Goal: Information Seeking & Learning: Check status

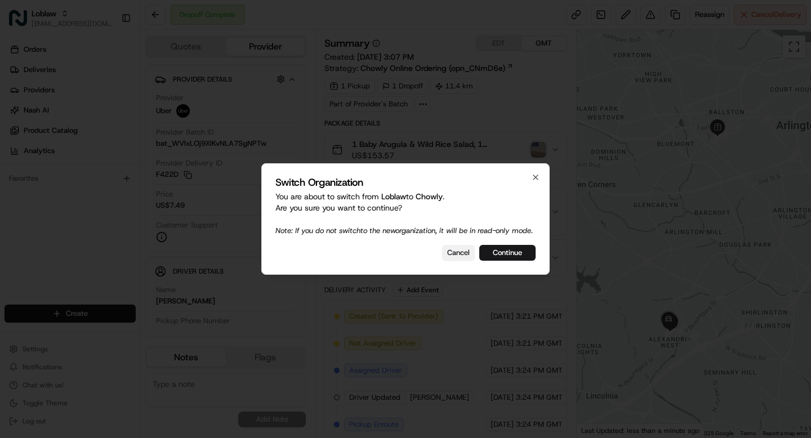
click at [459, 260] on button "Cancel" at bounding box center [458, 253] width 33 height 16
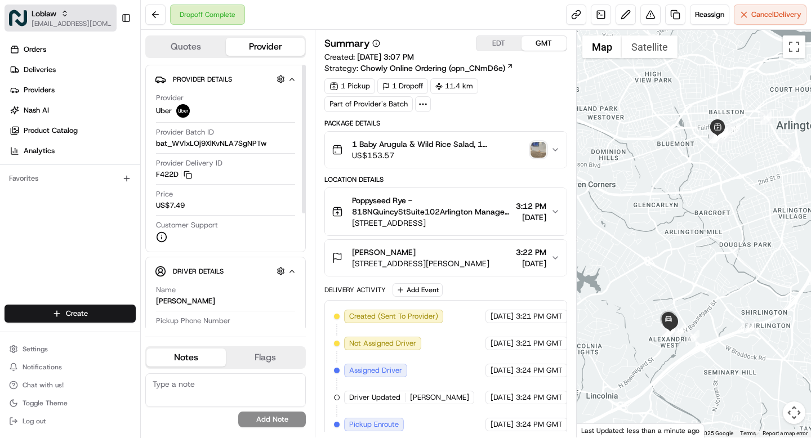
click at [66, 12] on icon "button" at bounding box center [64, 12] width 3 height 2
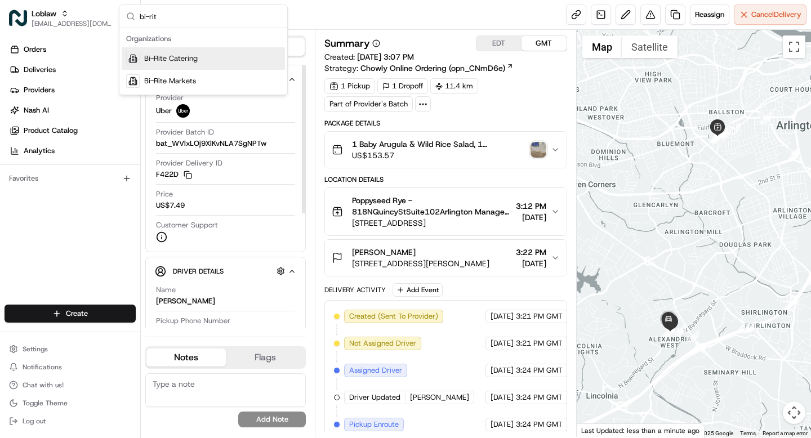
type input "bi-rit"
click at [189, 65] on div "Bi-Rite Catering" at bounding box center [203, 58] width 163 height 23
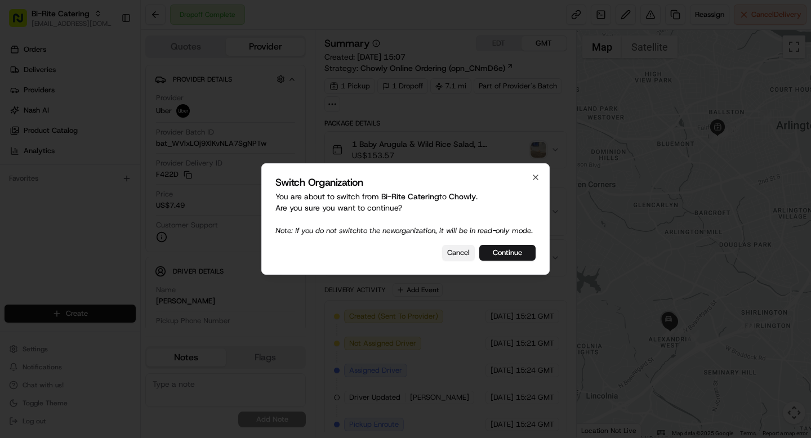
click at [457, 259] on button "Cancel" at bounding box center [458, 253] width 33 height 16
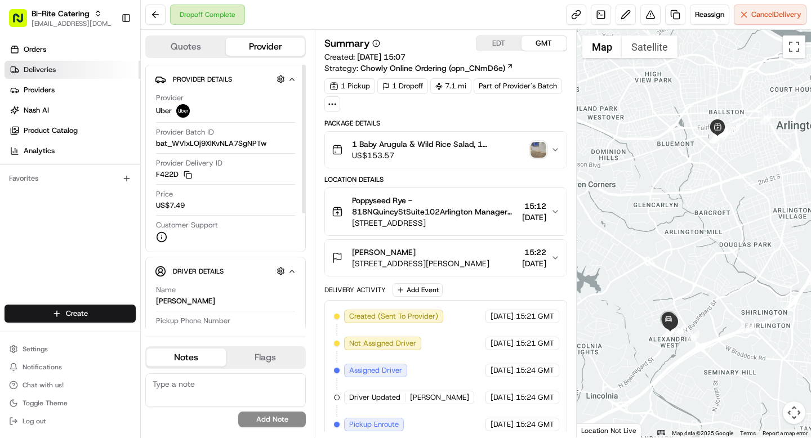
click at [54, 70] on span "Deliveries" at bounding box center [40, 70] width 32 height 10
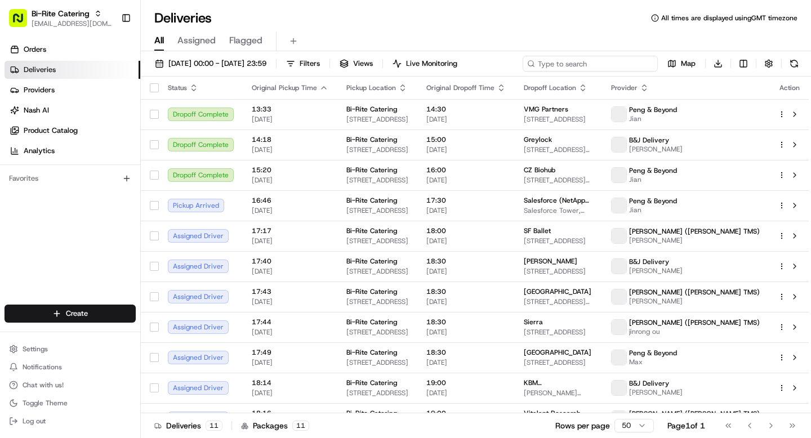
click at [598, 64] on input at bounding box center [590, 64] width 135 height 16
paste input "73003"
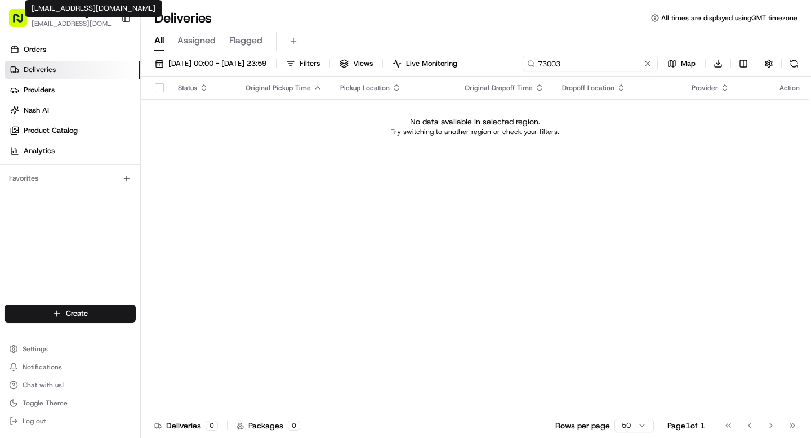
type input "73003"
click at [64, 16] on div "grace@usenash.com grace@usenash.com" at bounding box center [93, 8] width 137 height 17
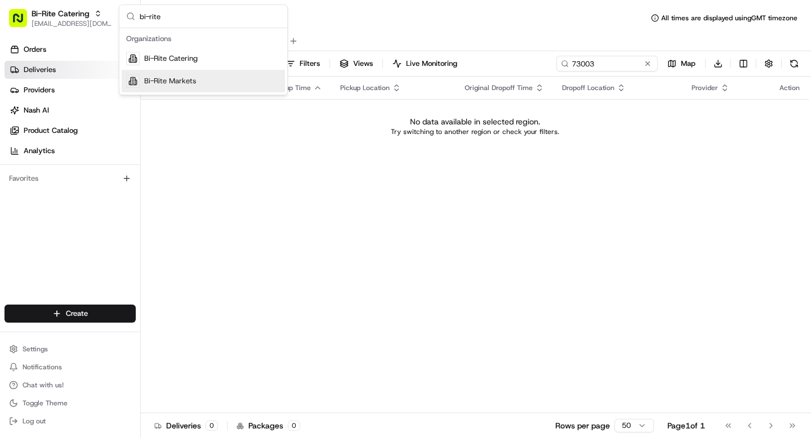
type input "bi-rite"
click at [194, 81] on span "Bi-Rite Markets" at bounding box center [170, 81] width 52 height 10
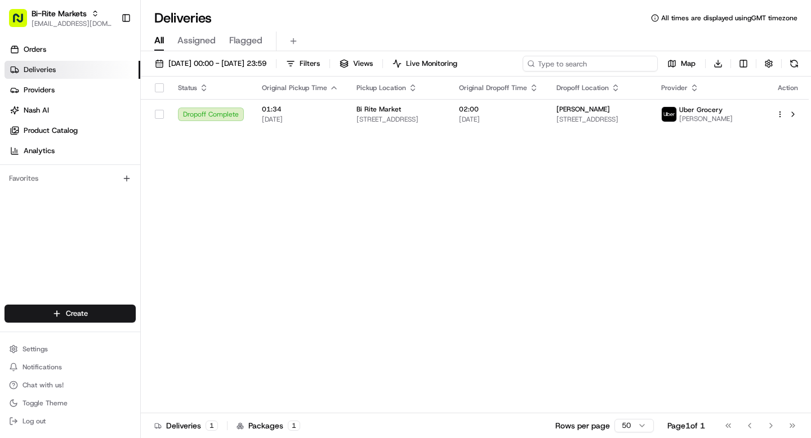
click at [607, 66] on input at bounding box center [590, 64] width 135 height 16
paste input "73003"
type input "73003"
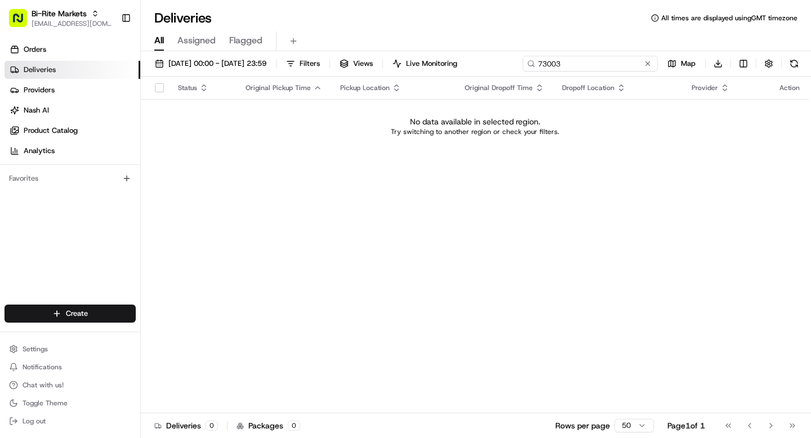
click at [549, 68] on input "73003" at bounding box center [590, 64] width 135 height 16
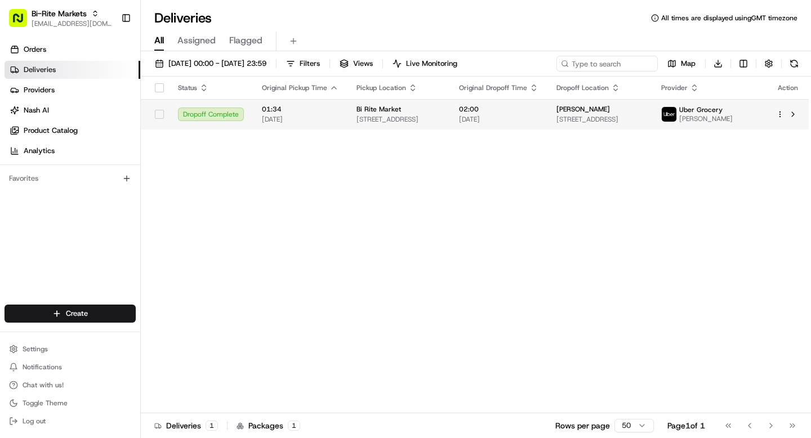
click at [280, 122] on span "18/08/2025" at bounding box center [300, 119] width 77 height 9
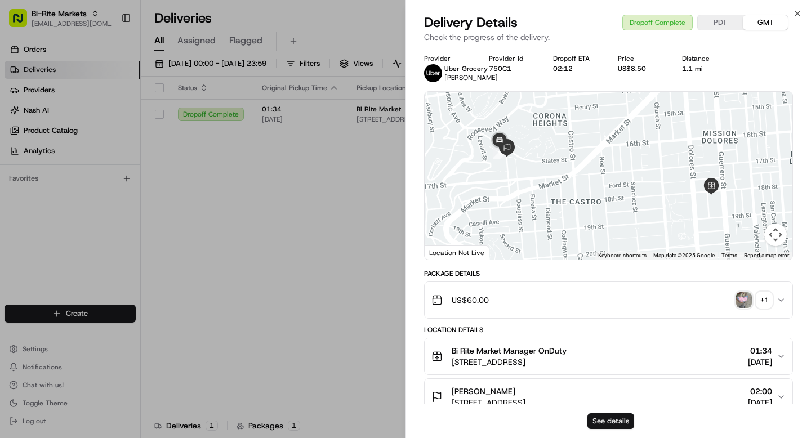
click at [597, 424] on button "See details" at bounding box center [611, 421] width 47 height 16
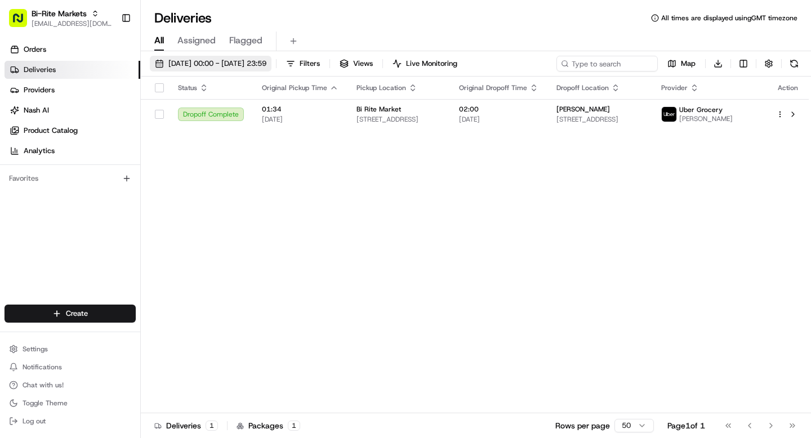
click at [204, 71] on button "18/08/2025 00:00 - 18/08/2025 23:59" at bounding box center [211, 64] width 122 height 16
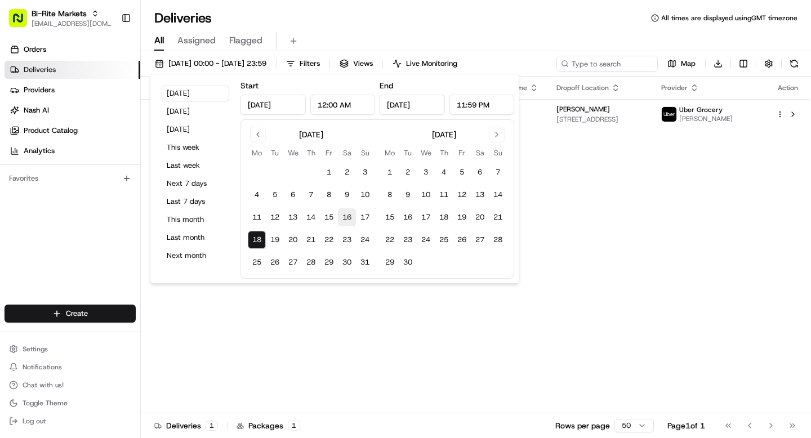
click at [348, 216] on button "16" at bounding box center [347, 217] width 18 height 18
type input "Aug 16, 2025"
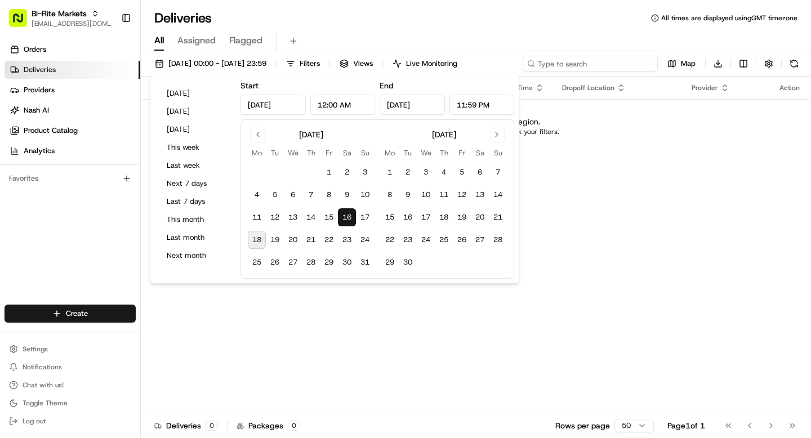
click at [594, 60] on input at bounding box center [590, 64] width 135 height 16
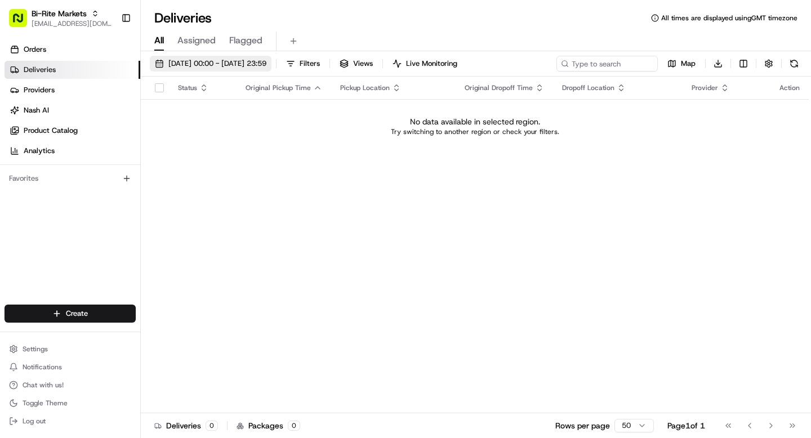
click at [173, 65] on span "16/08/2025 00:00 - 16/08/2025 23:59" at bounding box center [217, 64] width 98 height 10
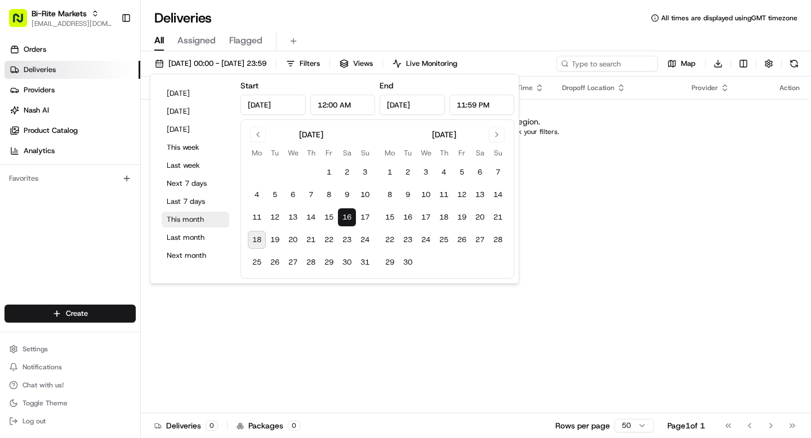
click at [187, 216] on button "This month" at bounding box center [196, 220] width 68 height 16
type input "Aug 1, 2025"
type input "Aug 31, 2025"
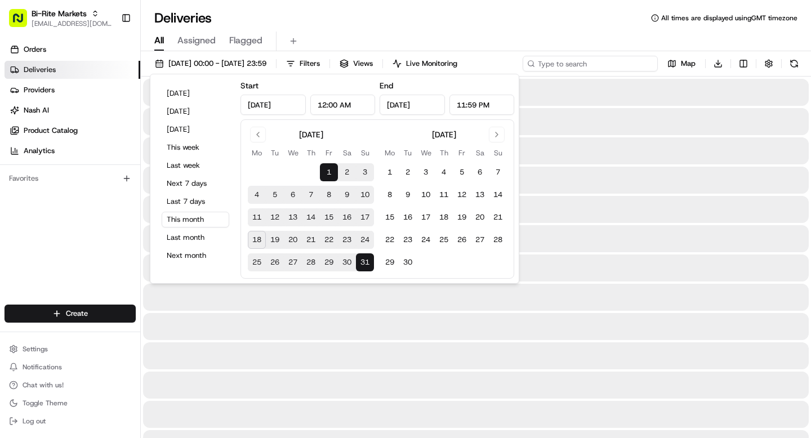
click at [611, 65] on input at bounding box center [590, 64] width 135 height 16
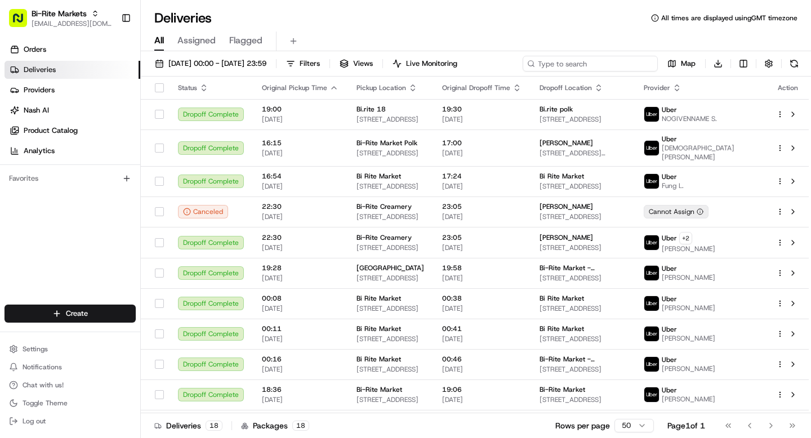
paste input "73003"
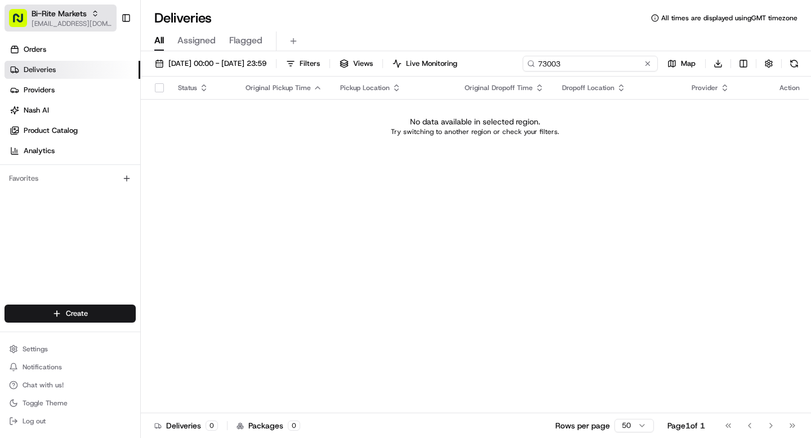
type input "73003"
click at [50, 17] on span "Bi-Rite Markets" at bounding box center [59, 13] width 55 height 11
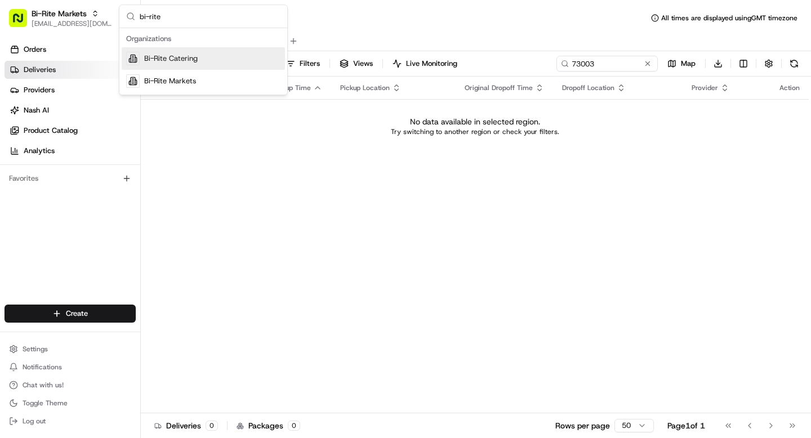
type input "bi-rite"
click at [152, 59] on span "Bi-Rite Catering" at bounding box center [171, 59] width 54 height 10
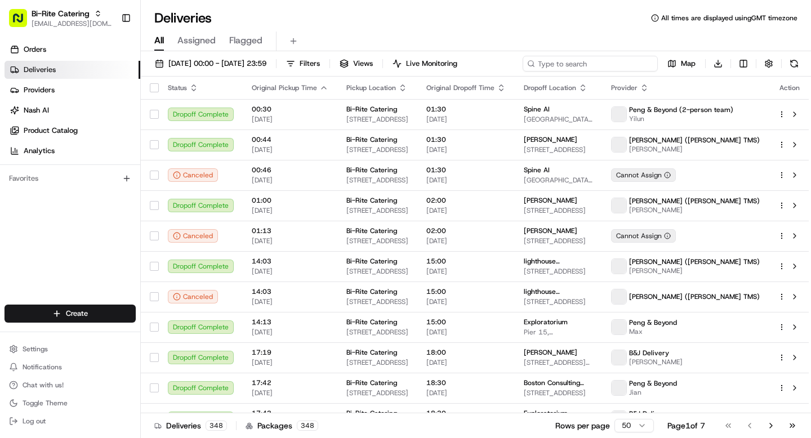
click at [596, 65] on input at bounding box center [590, 64] width 135 height 16
paste input "73003"
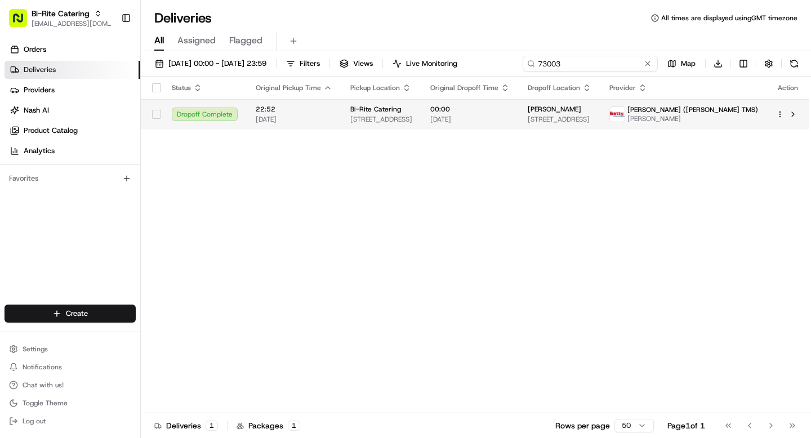
type input "73003"
click at [510, 115] on span "[DATE]" at bounding box center [469, 119] width 79 height 9
click at [510, 119] on span "[DATE]" at bounding box center [469, 119] width 79 height 9
click at [600, 103] on td "Roma Sievers 823 Mohican Way, Redwood City, CA 94062, USA" at bounding box center [560, 114] width 82 height 30
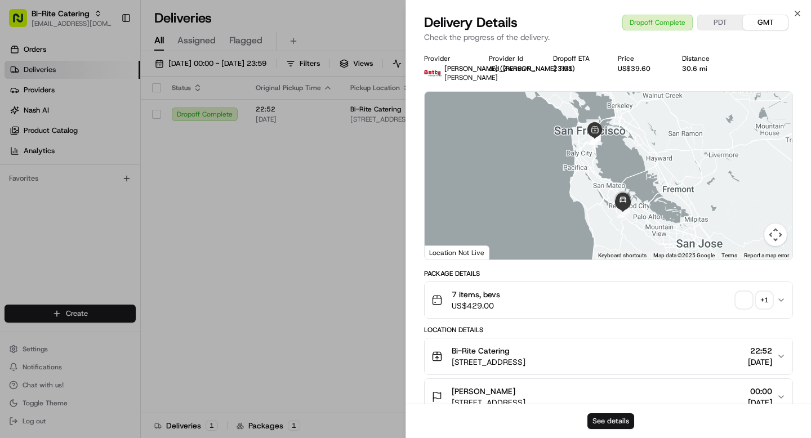
click at [622, 419] on button "See details" at bounding box center [611, 421] width 47 height 16
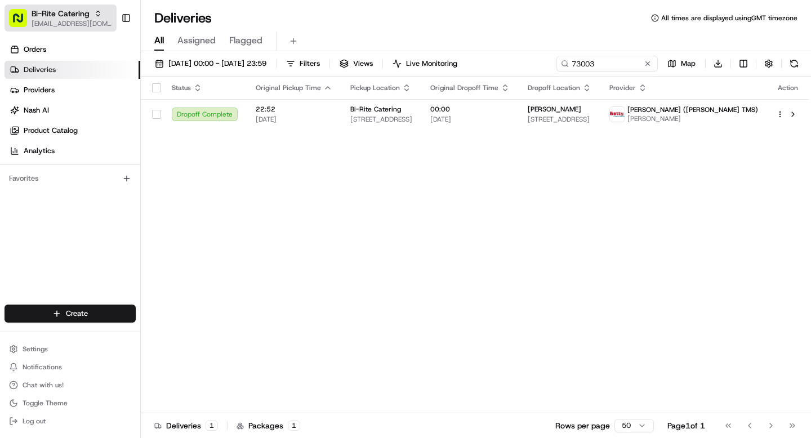
click at [41, 17] on span "Bi-Rite Catering" at bounding box center [61, 13] width 58 height 11
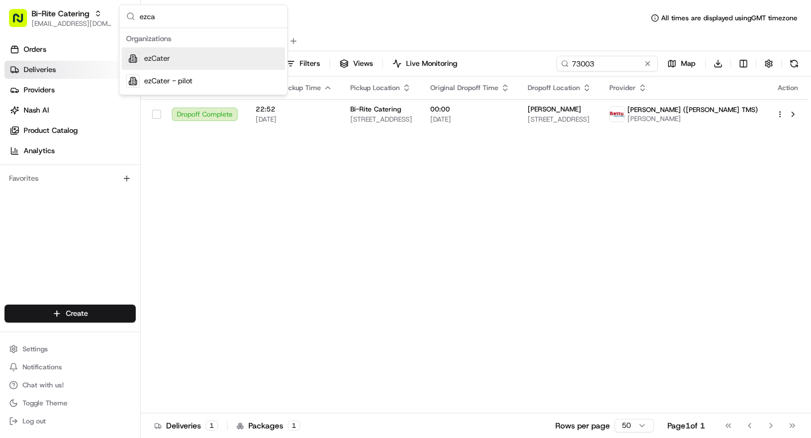
type input "ezca"
click at [155, 57] on span "ezCater" at bounding box center [157, 59] width 26 height 10
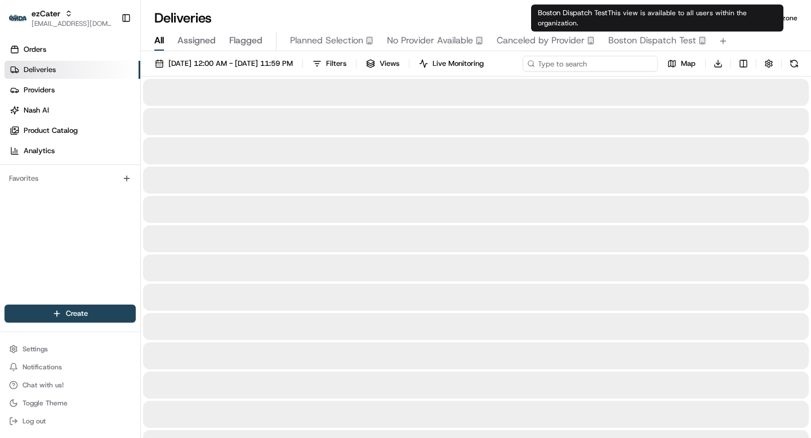
click at [594, 65] on div "08/01/2025 12:00 AM - 08/31/2025 11:59 PM Filters Views Live Monitoring Map Dow…" at bounding box center [476, 66] width 670 height 21
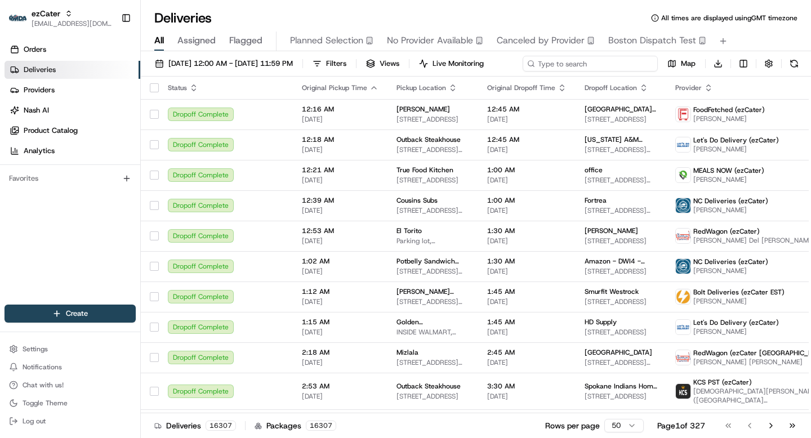
paste input "XC0-62M"
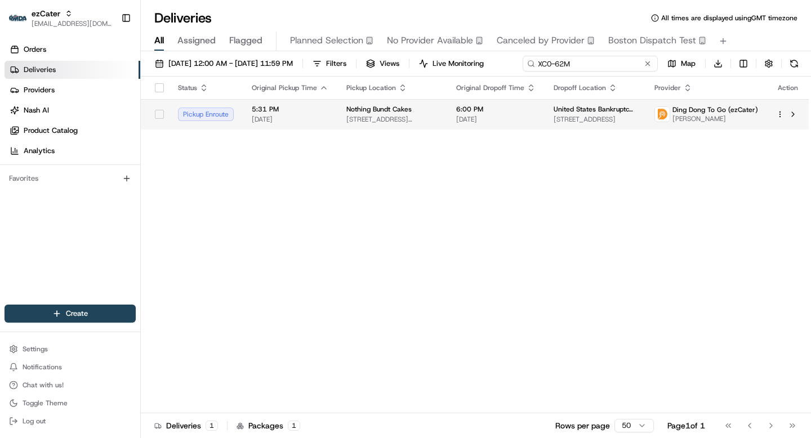
type input "XC0-62M"
click at [427, 127] on td "Nothing Bundt Cakes 6524 Platt Ave, West Hills, CA 91307, USA" at bounding box center [392, 114] width 110 height 30
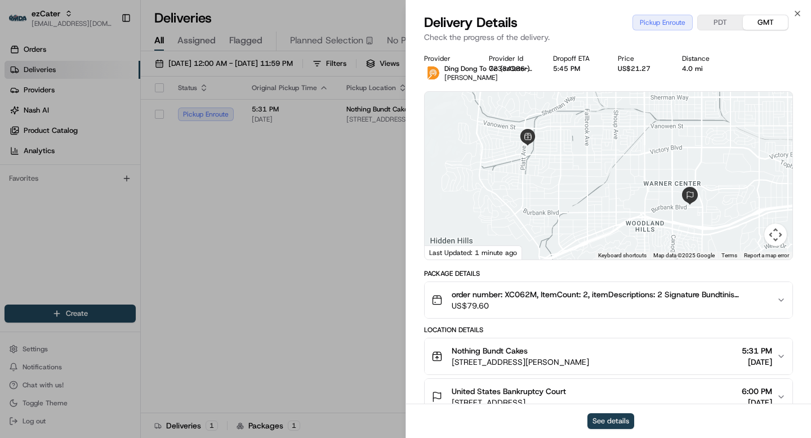
click at [608, 420] on button "See details" at bounding box center [611, 421] width 47 height 16
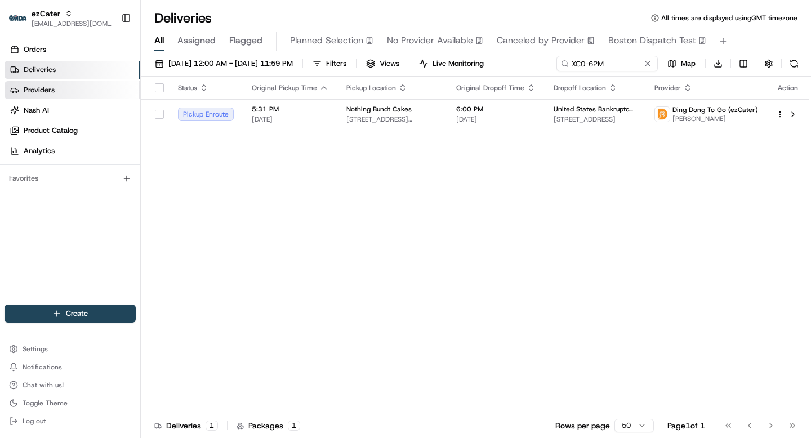
click at [45, 87] on span "Providers" at bounding box center [39, 90] width 31 height 10
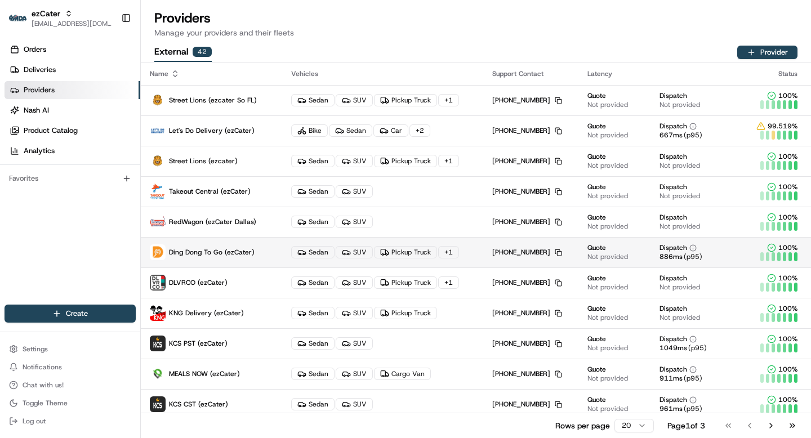
click at [197, 254] on span "Ding Dong To Go (ezCater)" at bounding box center [212, 252] width 86 height 9
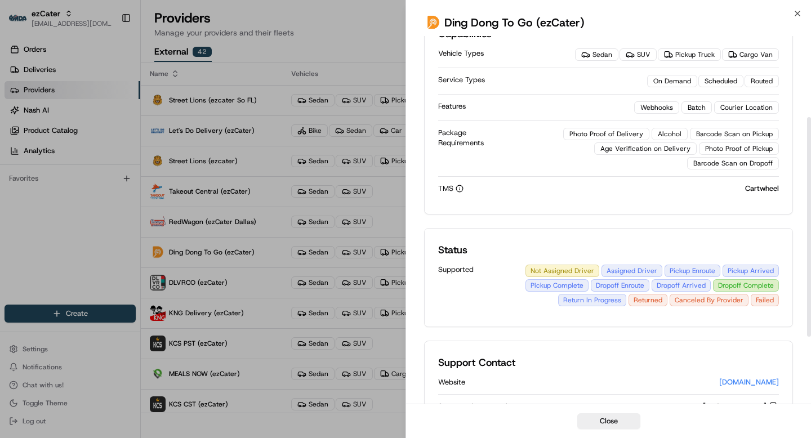
scroll to position [247, 0]
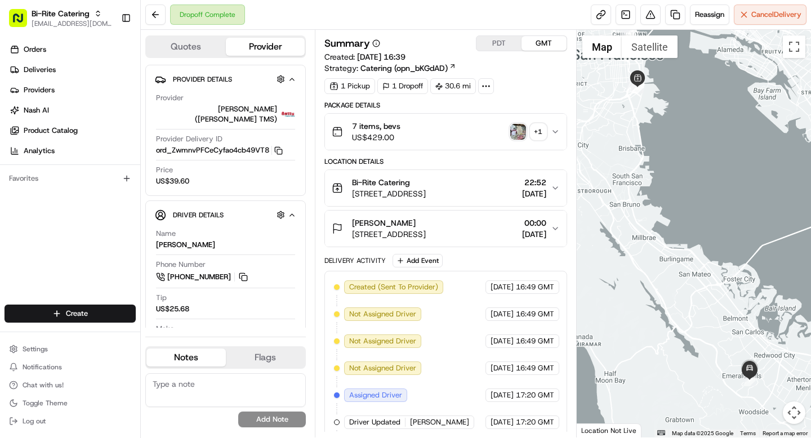
click at [494, 40] on button "PDT" at bounding box center [499, 43] width 45 height 15
click at [522, 195] on span "16/08/2025" at bounding box center [534, 193] width 24 height 11
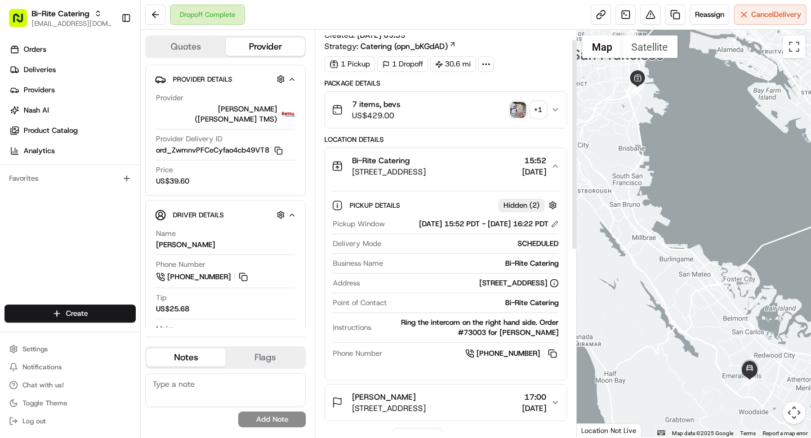
scroll to position [15, 0]
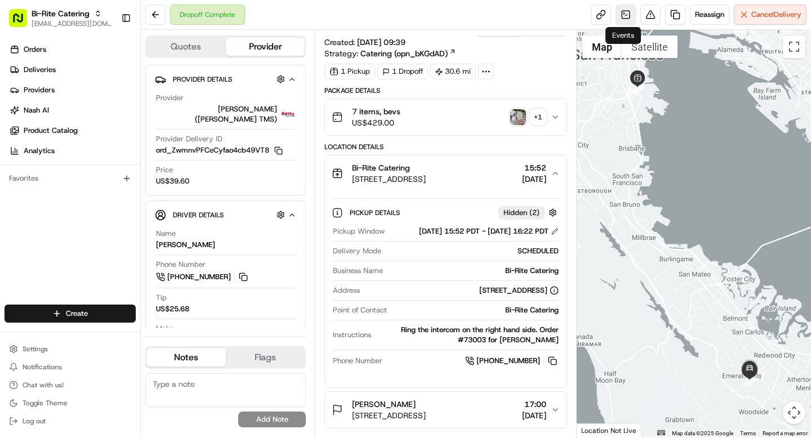
click at [621, 13] on link at bounding box center [626, 15] width 20 height 20
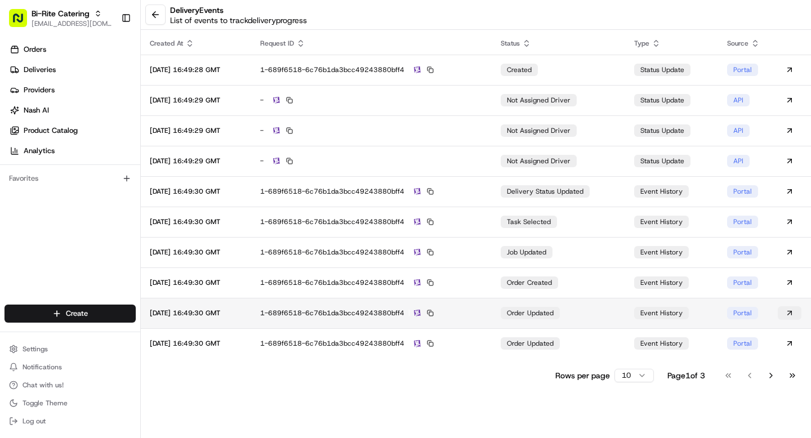
click at [790, 314] on button at bounding box center [790, 313] width 24 height 14
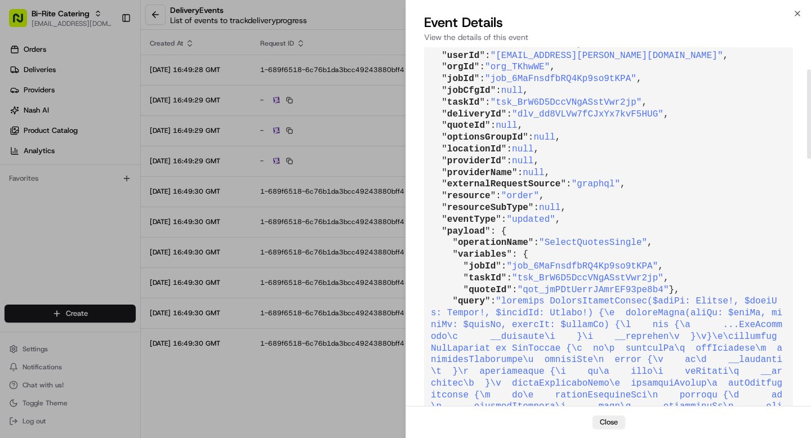
scroll to position [55, 0]
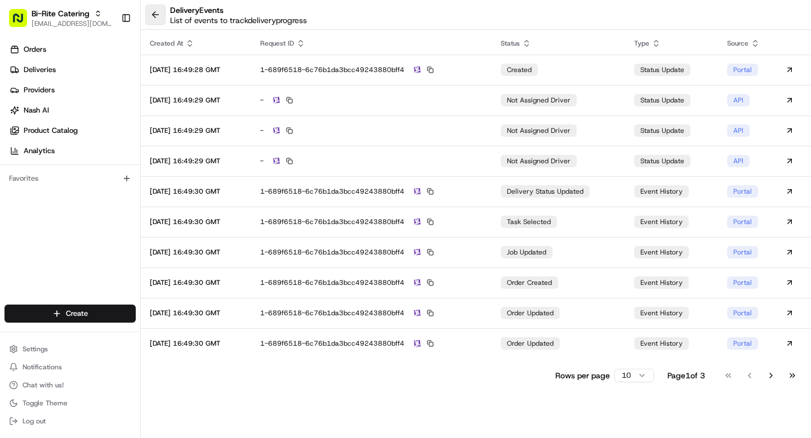
click at [152, 14] on button at bounding box center [155, 15] width 20 height 20
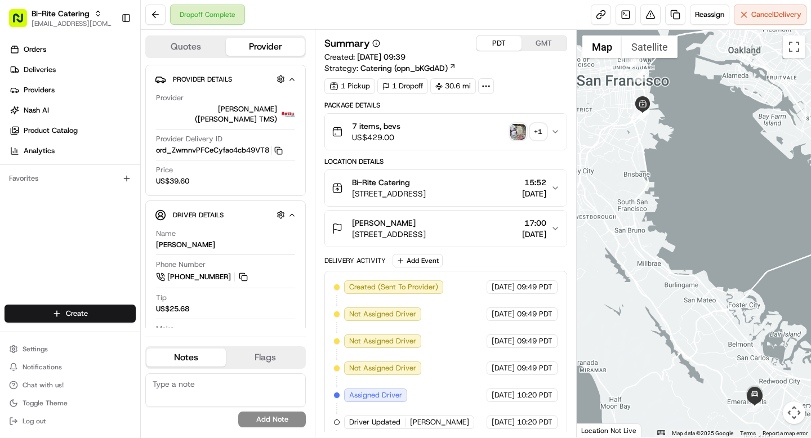
click at [553, 181] on button "Bi-Rite Catering 1970 Innes Ave, San Francisco, CA 94124, USA 15:52 16/08/2025" at bounding box center [445, 188] width 241 height 36
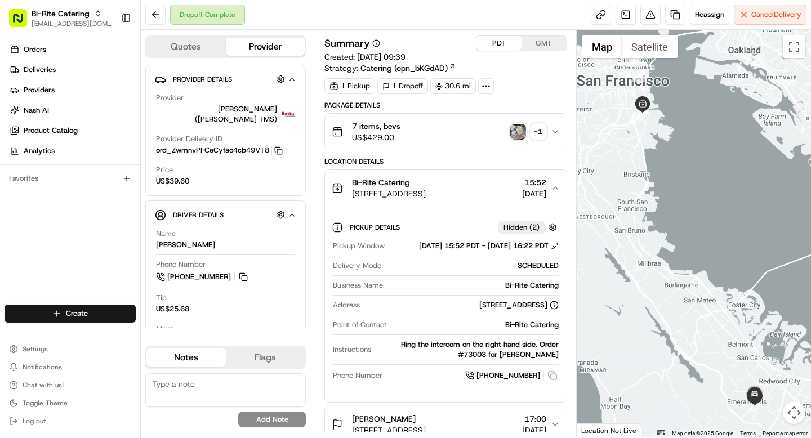
click at [519, 229] on span "Hidden ( 2 )" at bounding box center [522, 228] width 36 height 10
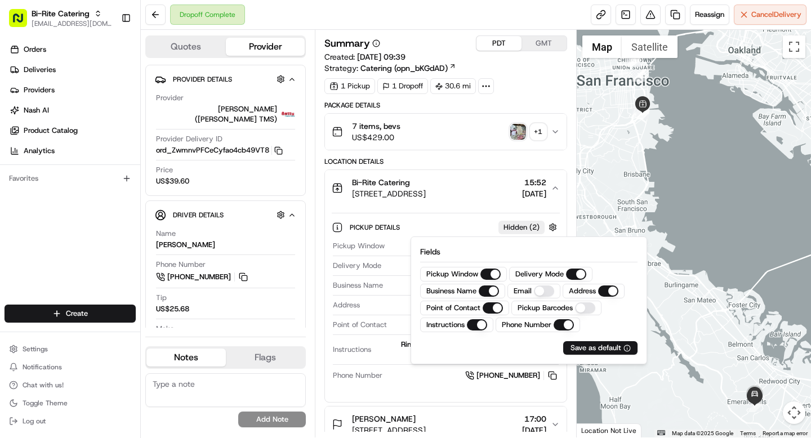
click at [519, 229] on span "Hidden ( 2 )" at bounding box center [522, 228] width 36 height 10
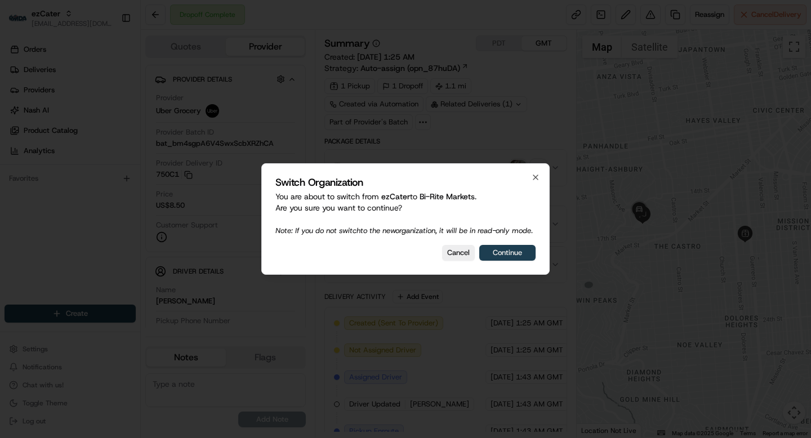
click at [517, 259] on button "Continue" at bounding box center [507, 253] width 56 height 16
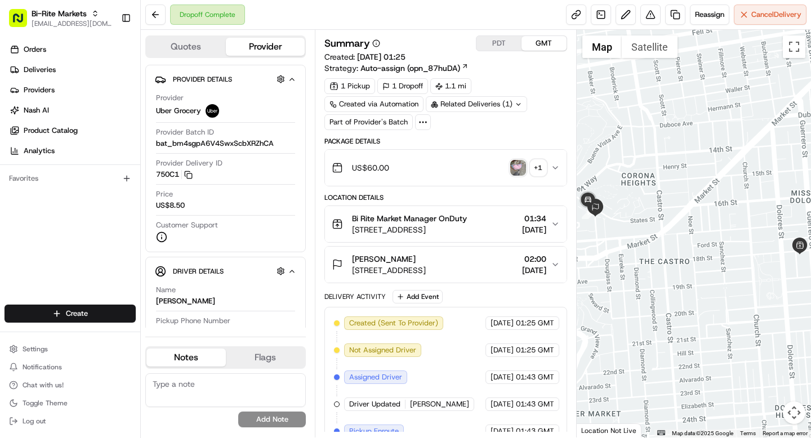
click at [489, 40] on button "PDT" at bounding box center [499, 43] width 45 height 15
click at [464, 223] on span "Bi Rite Market Manager OnDuty" at bounding box center [409, 218] width 115 height 11
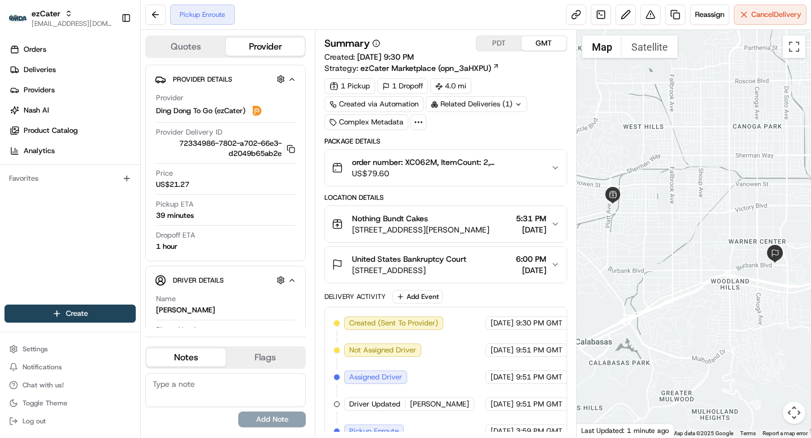
click at [518, 259] on span "6:00 PM" at bounding box center [531, 258] width 30 height 11
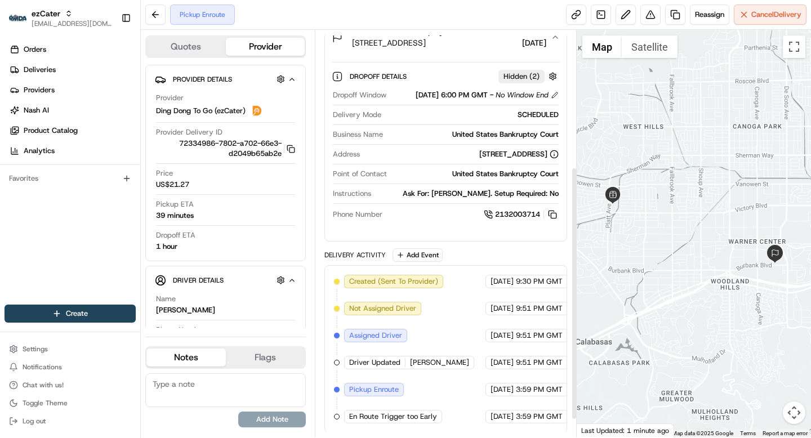
scroll to position [249, 0]
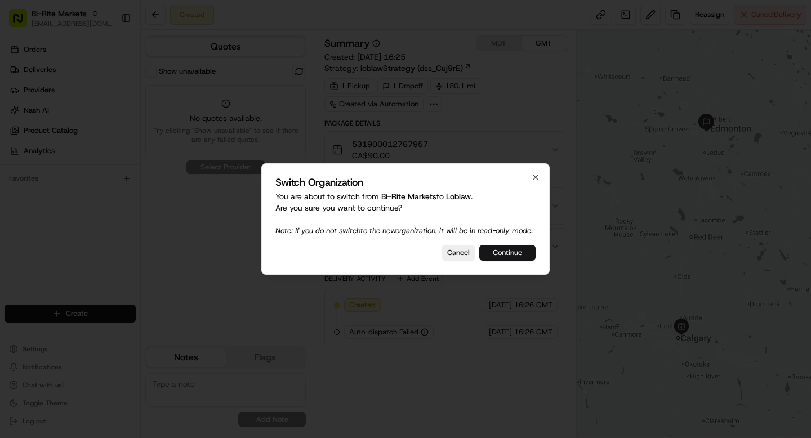
click at [497, 256] on button "Continue" at bounding box center [507, 253] width 56 height 16
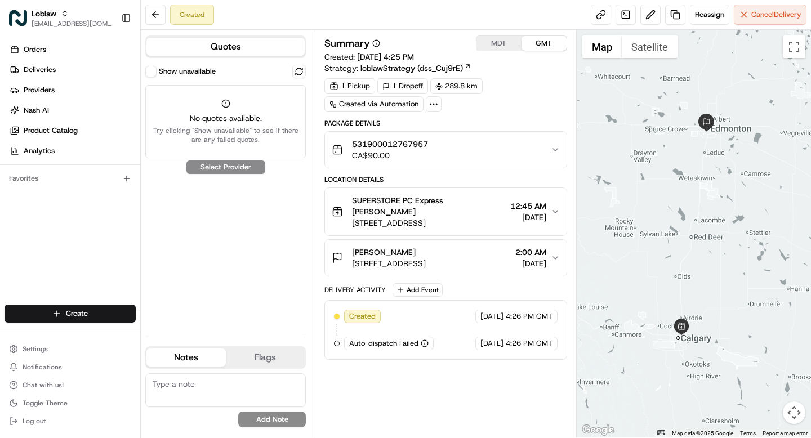
click at [154, 69] on button "Show unavailable" at bounding box center [150, 71] width 11 height 11
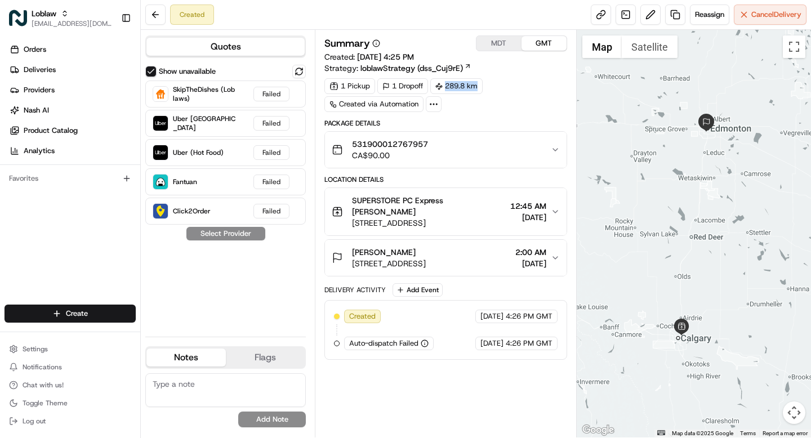
drag, startPoint x: 489, startPoint y: 86, endPoint x: 478, endPoint y: 86, distance: 11.3
click at [478, 86] on div "1 Pickup 1 Dropoff 289.8 km Created via Automation" at bounding box center [445, 95] width 242 height 34
copy div "289.8 km"
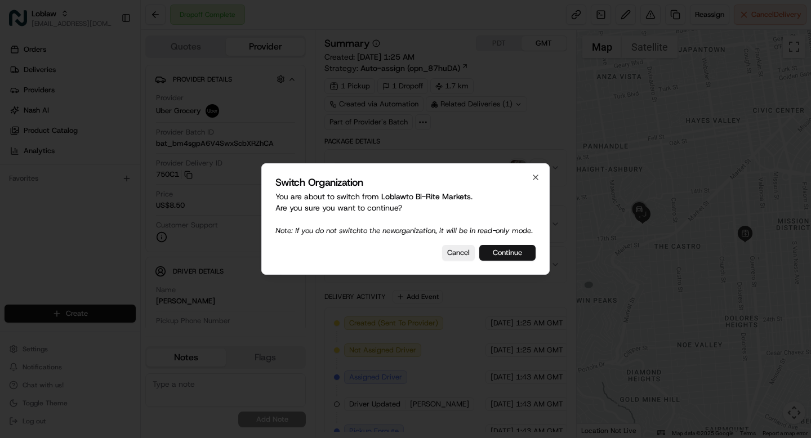
click at [528, 259] on button "Continue" at bounding box center [507, 253] width 56 height 16
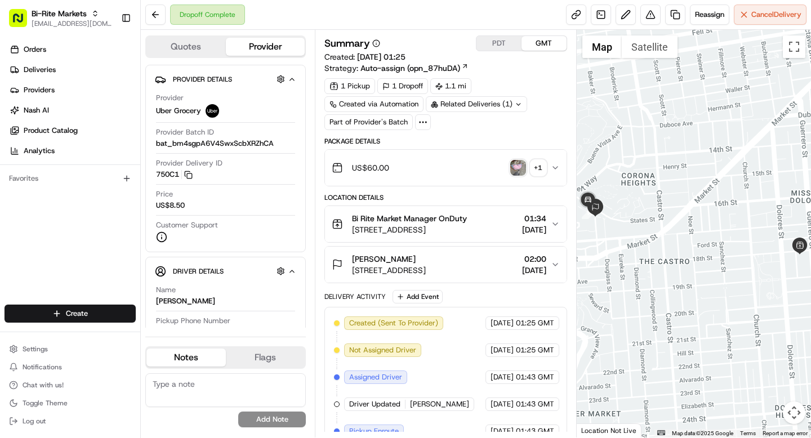
click at [544, 204] on div "Location Details Bi Rite Market Manager OnDuty 3639 18th St, San Francisco, CA …" at bounding box center [445, 238] width 242 height 90
click at [548, 224] on div "Bi Rite Market Manager OnDuty 3639 18th St, San Francisco, CA 94110, USA 01:34 …" at bounding box center [441, 224] width 219 height 23
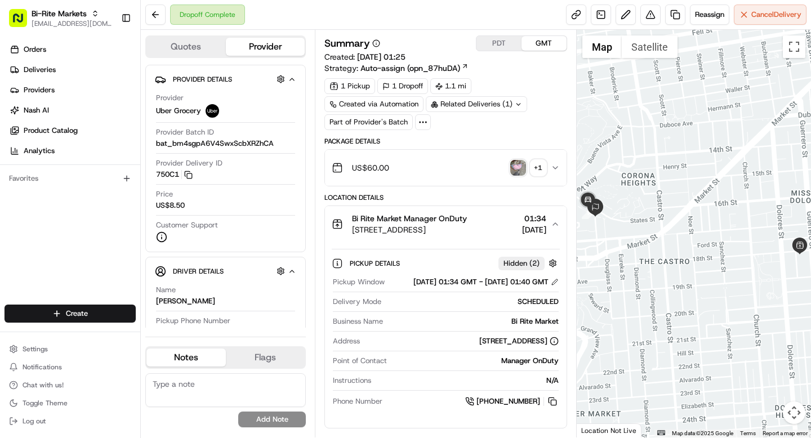
click at [426, 166] on div "US$60.00 + 1" at bounding box center [441, 168] width 219 height 23
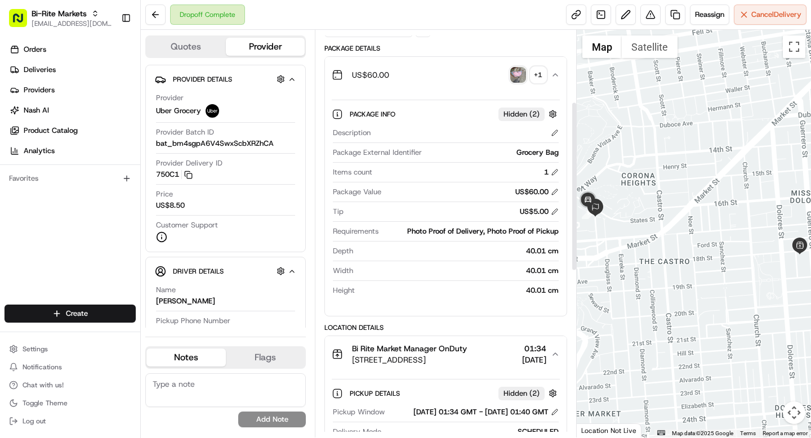
scroll to position [226, 0]
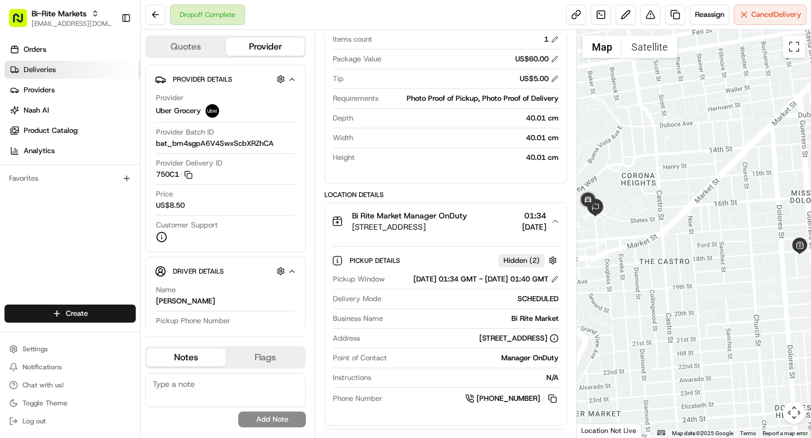
click at [52, 72] on span "Deliveries" at bounding box center [40, 70] width 32 height 10
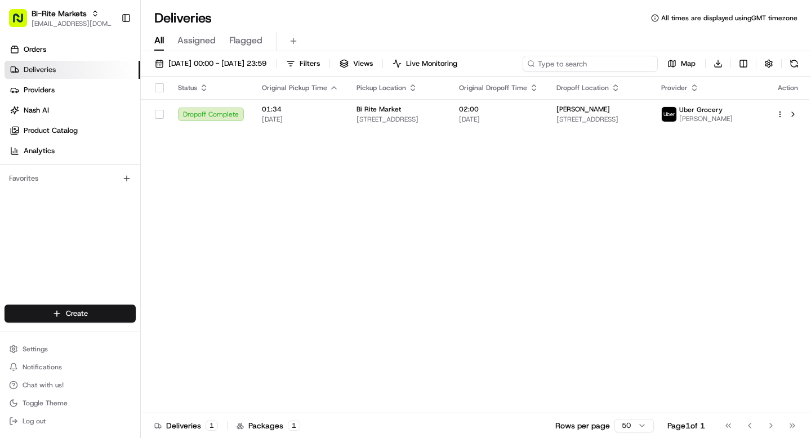
click at [580, 57] on input at bounding box center [590, 64] width 135 height 16
paste input "73003"
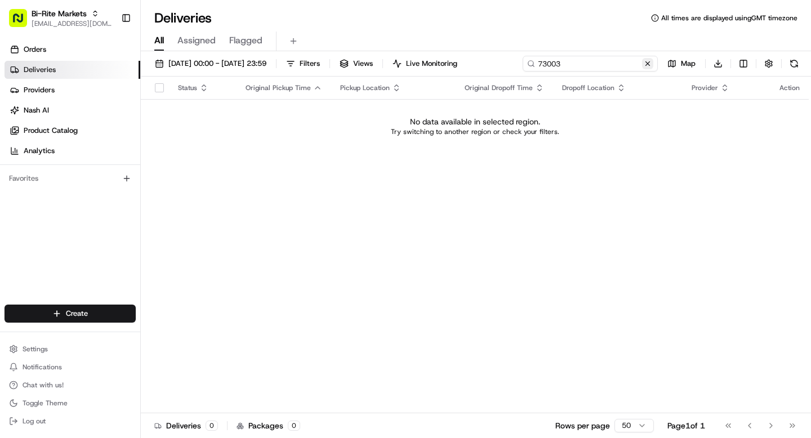
type input "73003"
click at [648, 65] on button at bounding box center [647, 63] width 11 height 11
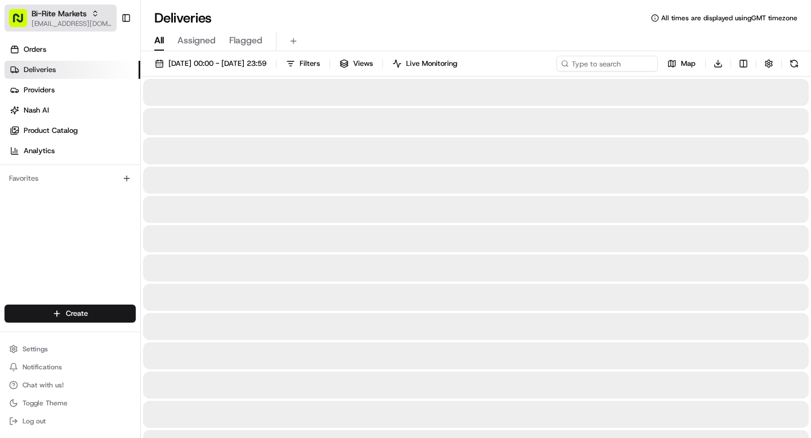
click at [65, 8] on span "Bi-Rite Markets" at bounding box center [59, 13] width 55 height 11
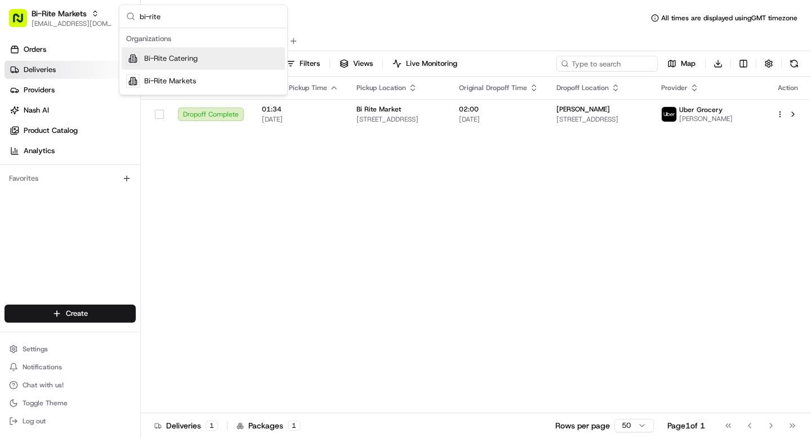
type input "bi-rite"
click at [145, 54] on span "Bi-Rite Catering" at bounding box center [171, 59] width 54 height 10
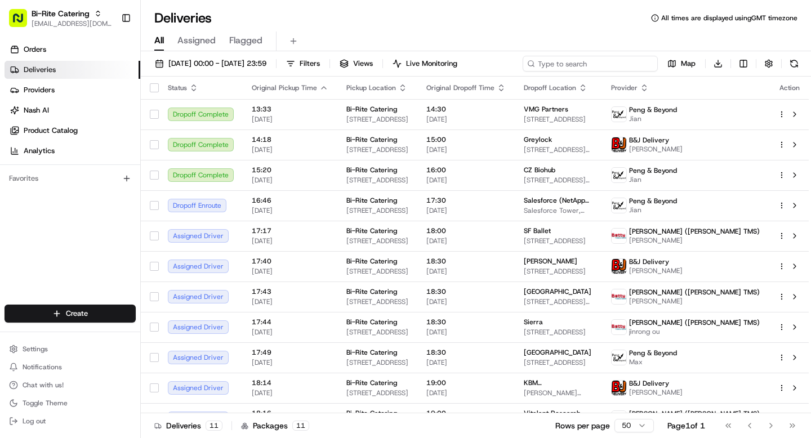
click at [595, 61] on input at bounding box center [590, 64] width 135 height 16
paste input "73003"
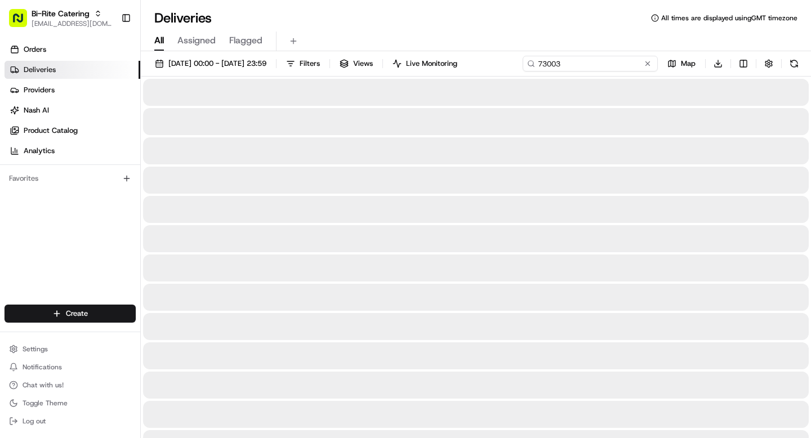
type input "73003"
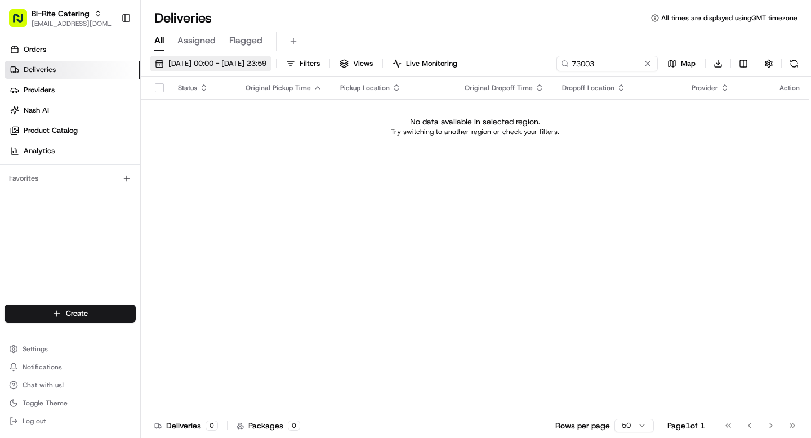
click at [252, 65] on span "18/08/2025 00:00 - 18/08/2025 23:59" at bounding box center [217, 64] width 98 height 10
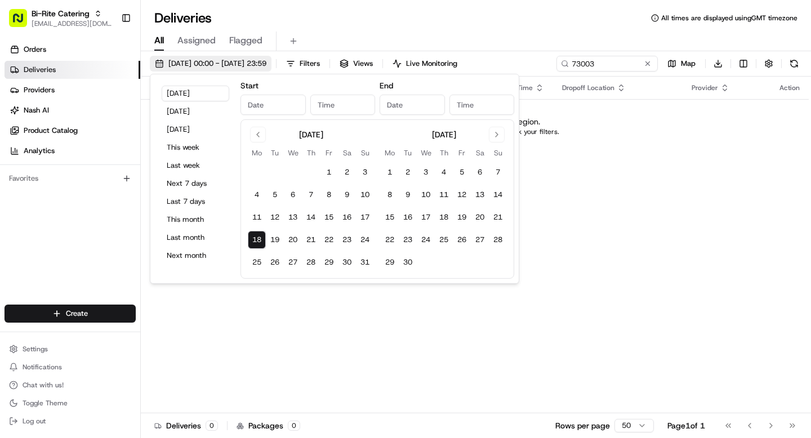
type input "Aug 18, 2025"
type input "12:00 AM"
type input "Aug 18, 2025"
type input "11:59 PM"
click at [194, 223] on button "This month" at bounding box center [196, 220] width 68 height 16
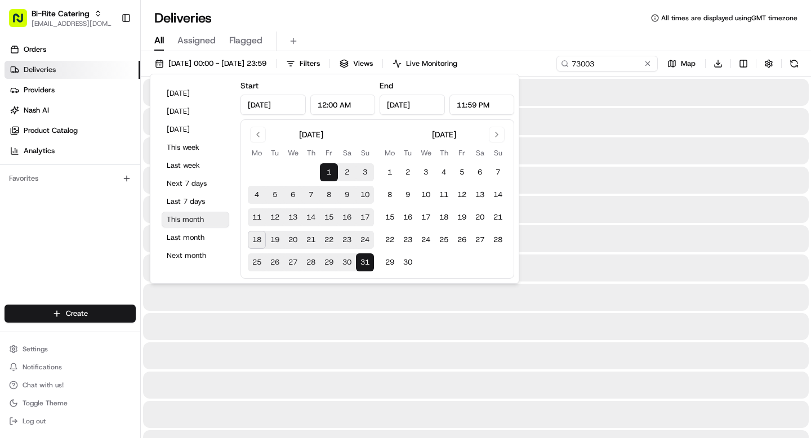
type input "Aug 1, 2025"
type input "Aug 31, 2025"
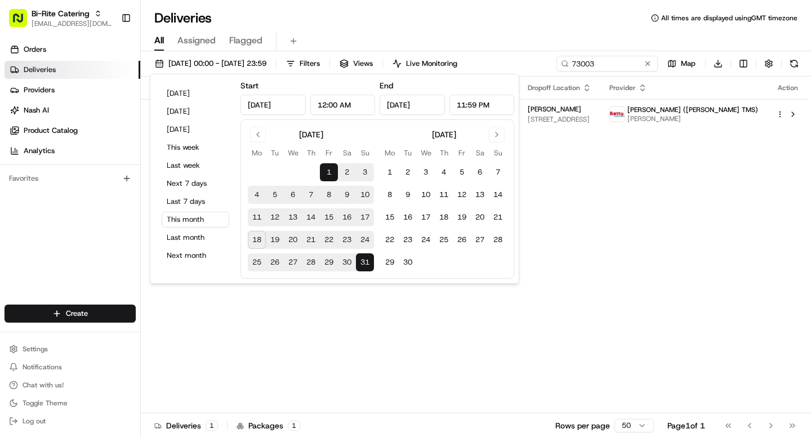
click at [582, 177] on div "Status Original Pickup Time Pickup Location Original Dropoff Time Dropoff Locat…" at bounding box center [475, 245] width 668 height 337
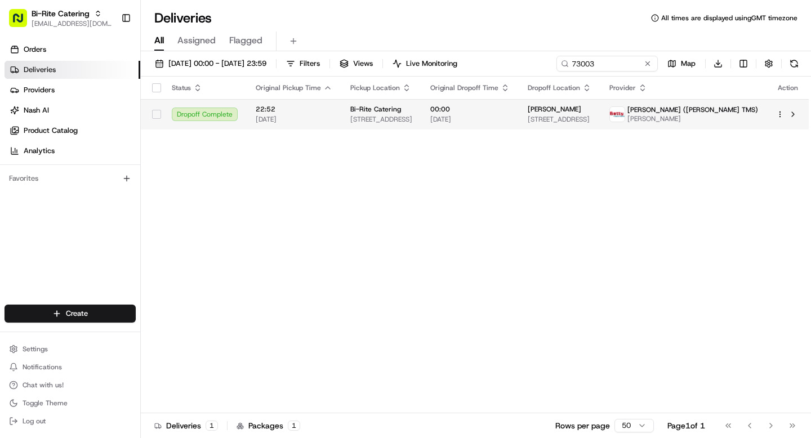
click at [561, 121] on td "Roma Sievers 823 Mohican Way, Redwood City, CA 94062, USA" at bounding box center [560, 114] width 82 height 30
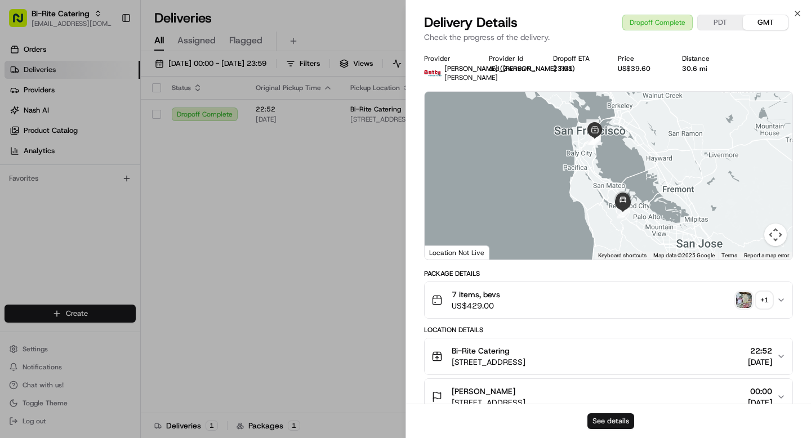
click at [617, 425] on button "See details" at bounding box center [611, 421] width 47 height 16
